Goal: Task Accomplishment & Management: Manage account settings

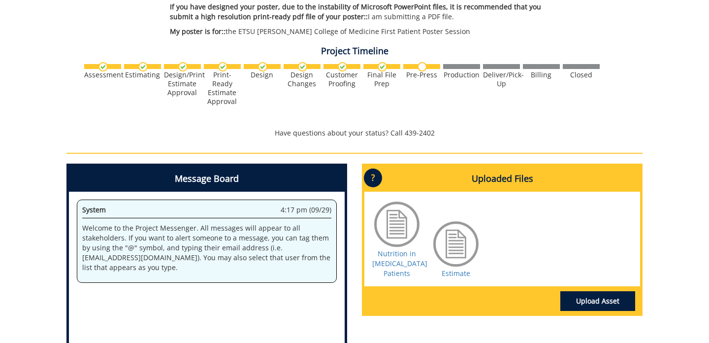
scroll to position [309, 0]
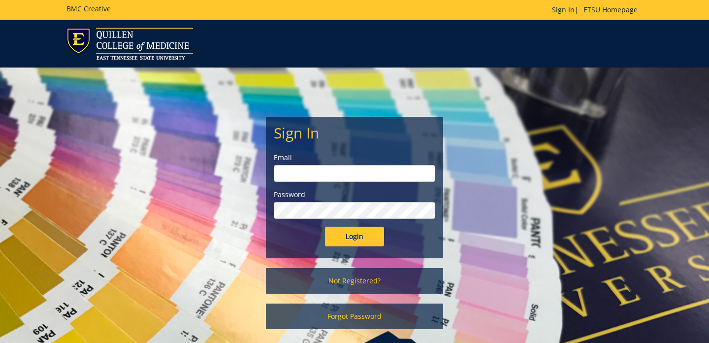
type input "[EMAIL_ADDRESS][DOMAIN_NAME]"
click at [362, 244] on input "Login" at bounding box center [354, 236] width 59 height 20
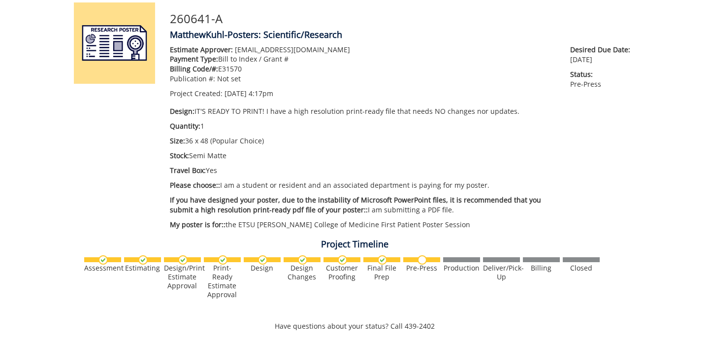
scroll to position [123, 0]
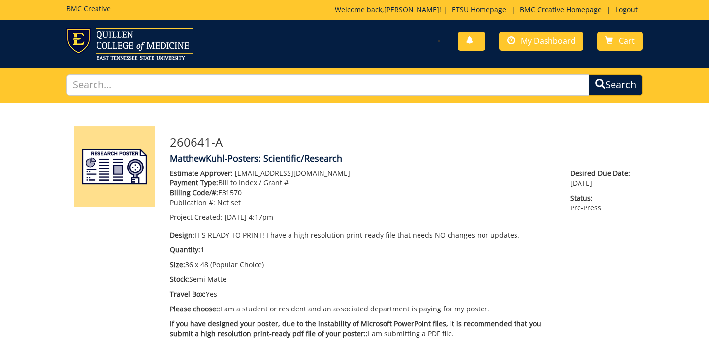
scroll to position [123, 0]
